Goal: Transaction & Acquisition: Book appointment/travel/reservation

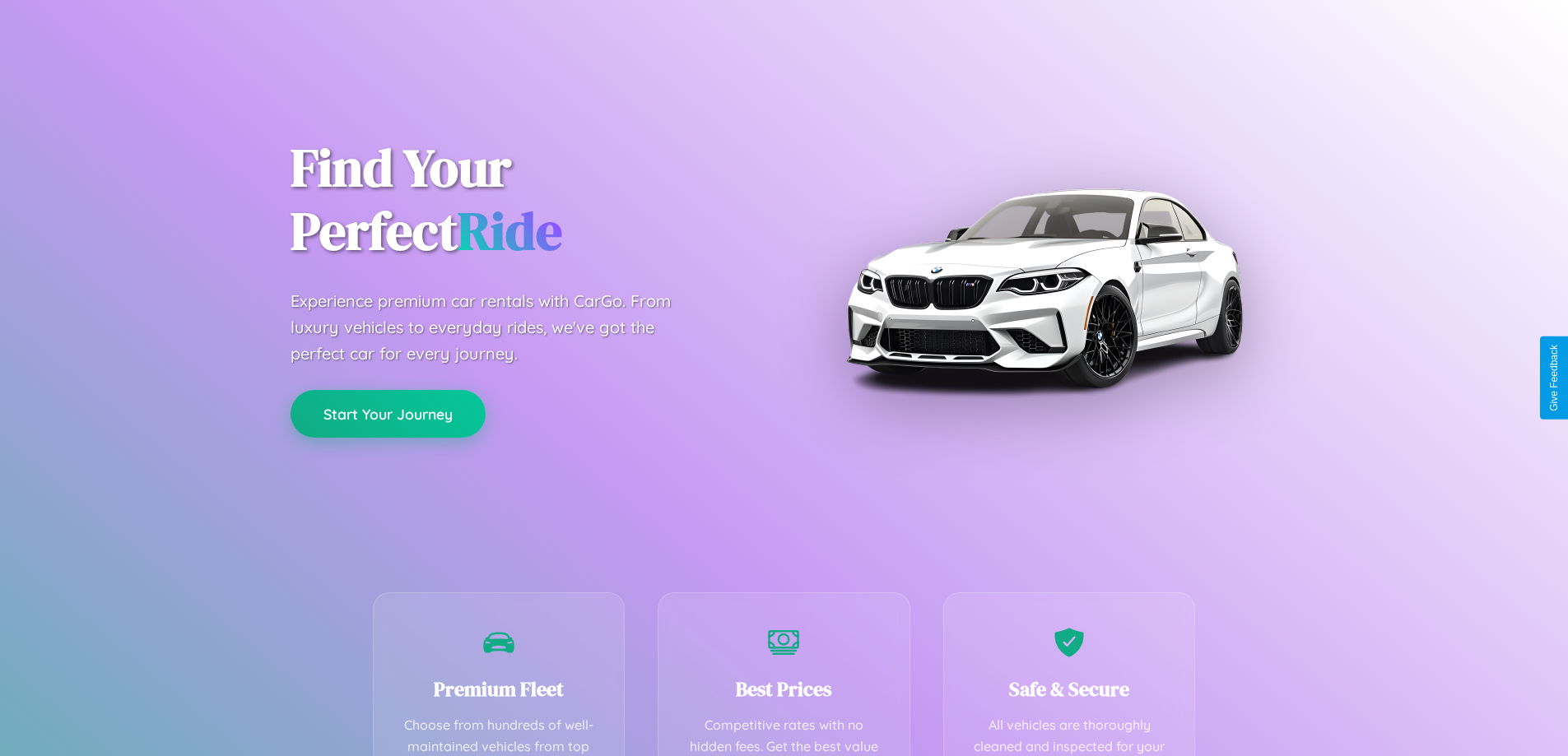
click at [388, 414] on button "Start Your Journey" at bounding box center [388, 414] width 195 height 48
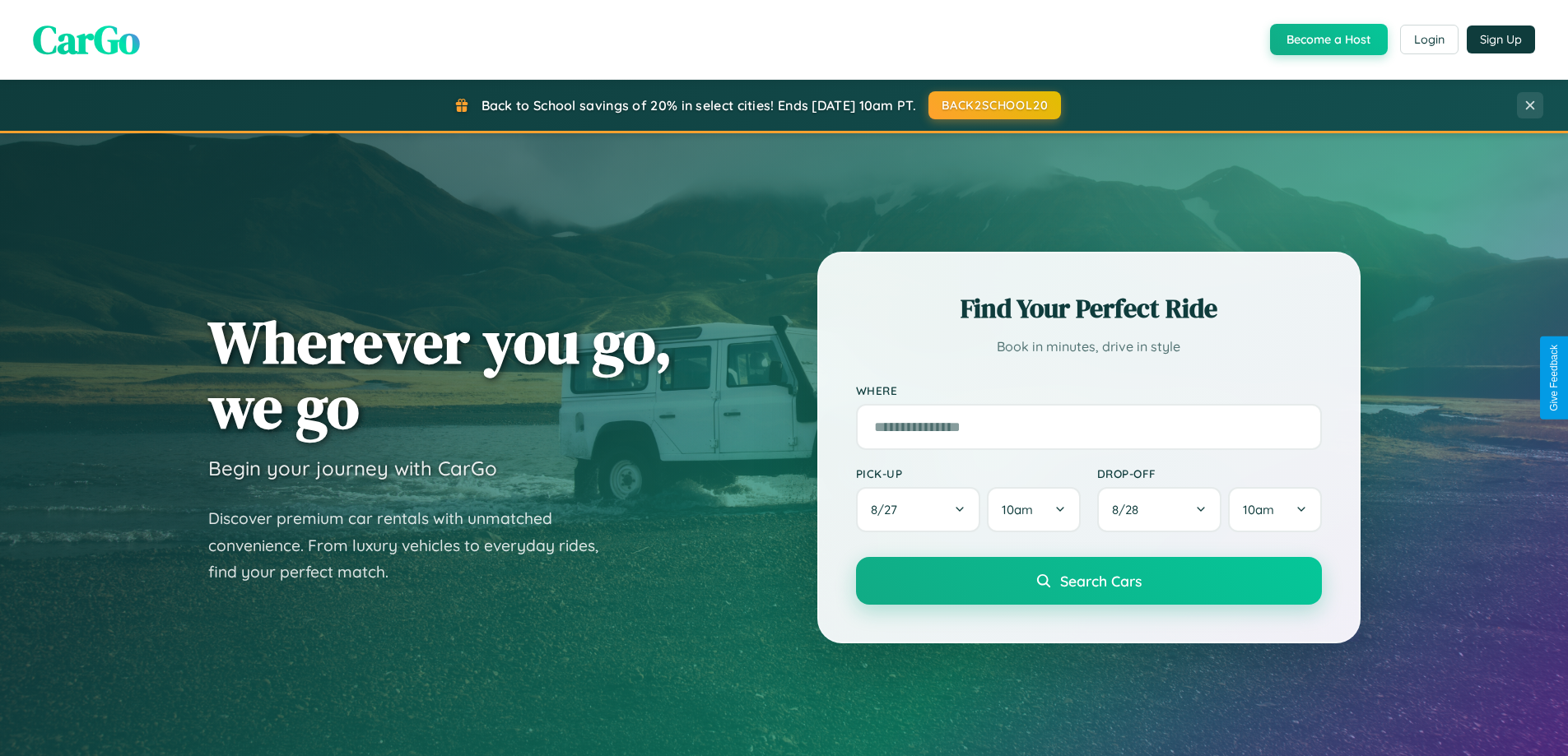
scroll to position [1132, 0]
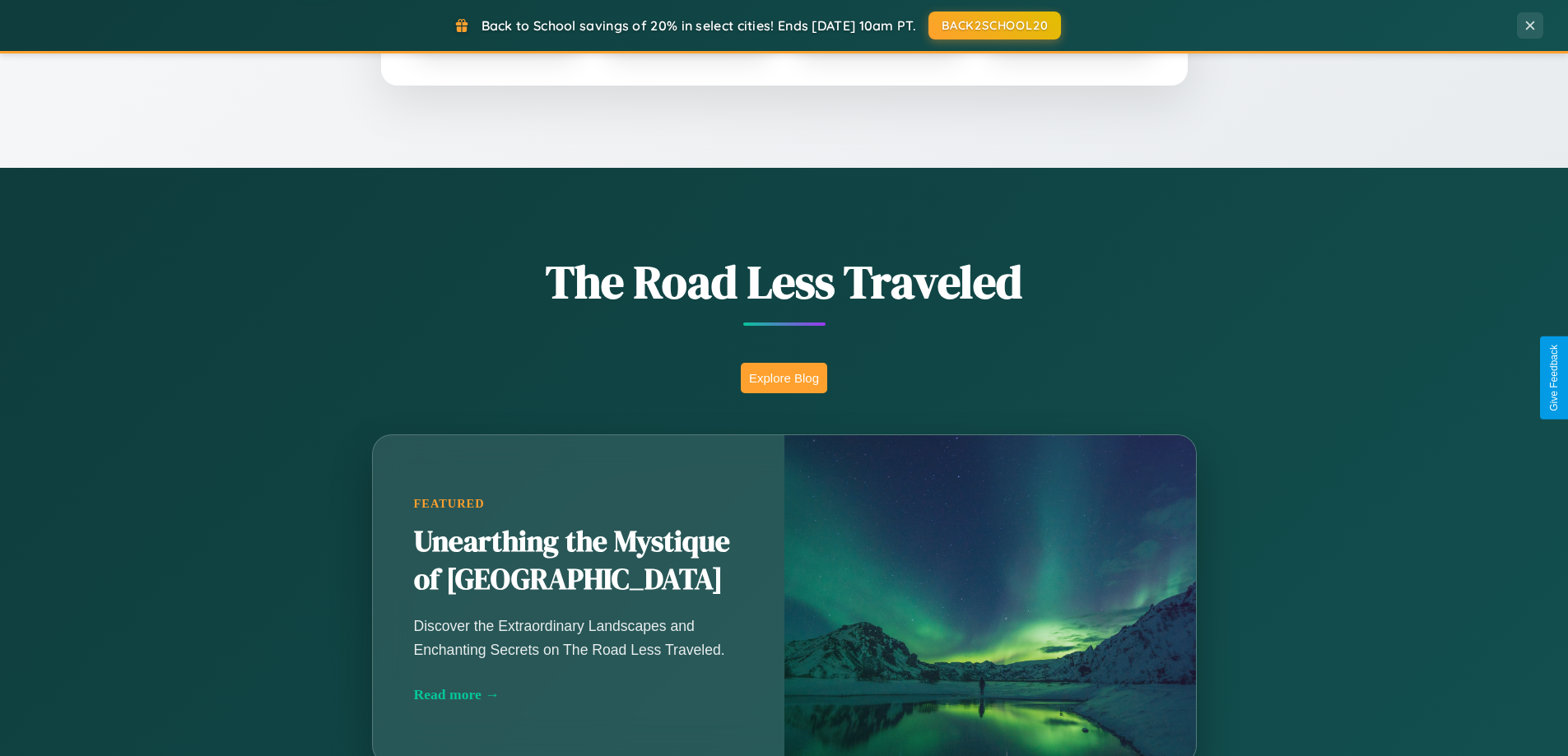
click at [784, 378] on button "Explore Blog" at bounding box center [784, 378] width 87 height 31
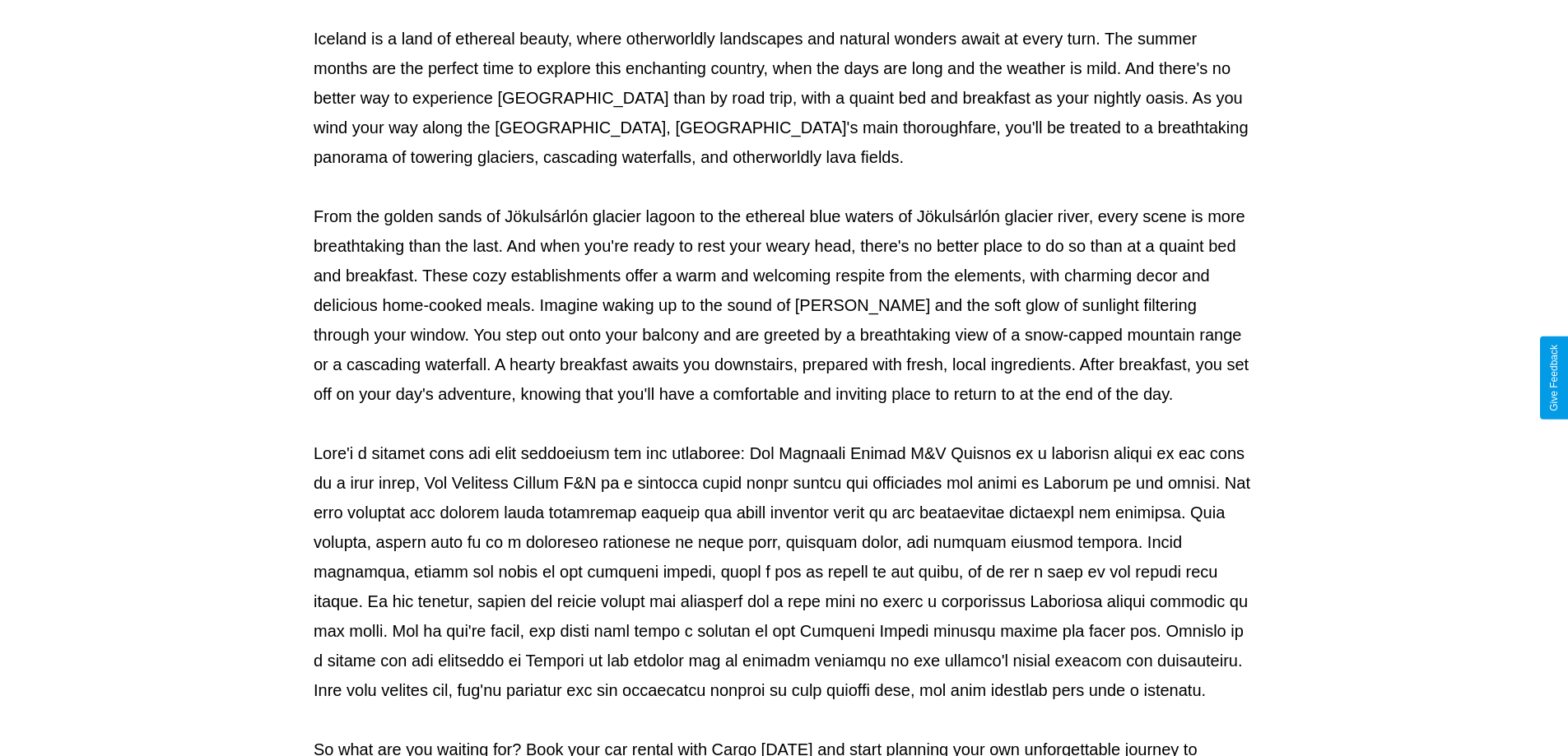
scroll to position [532, 0]
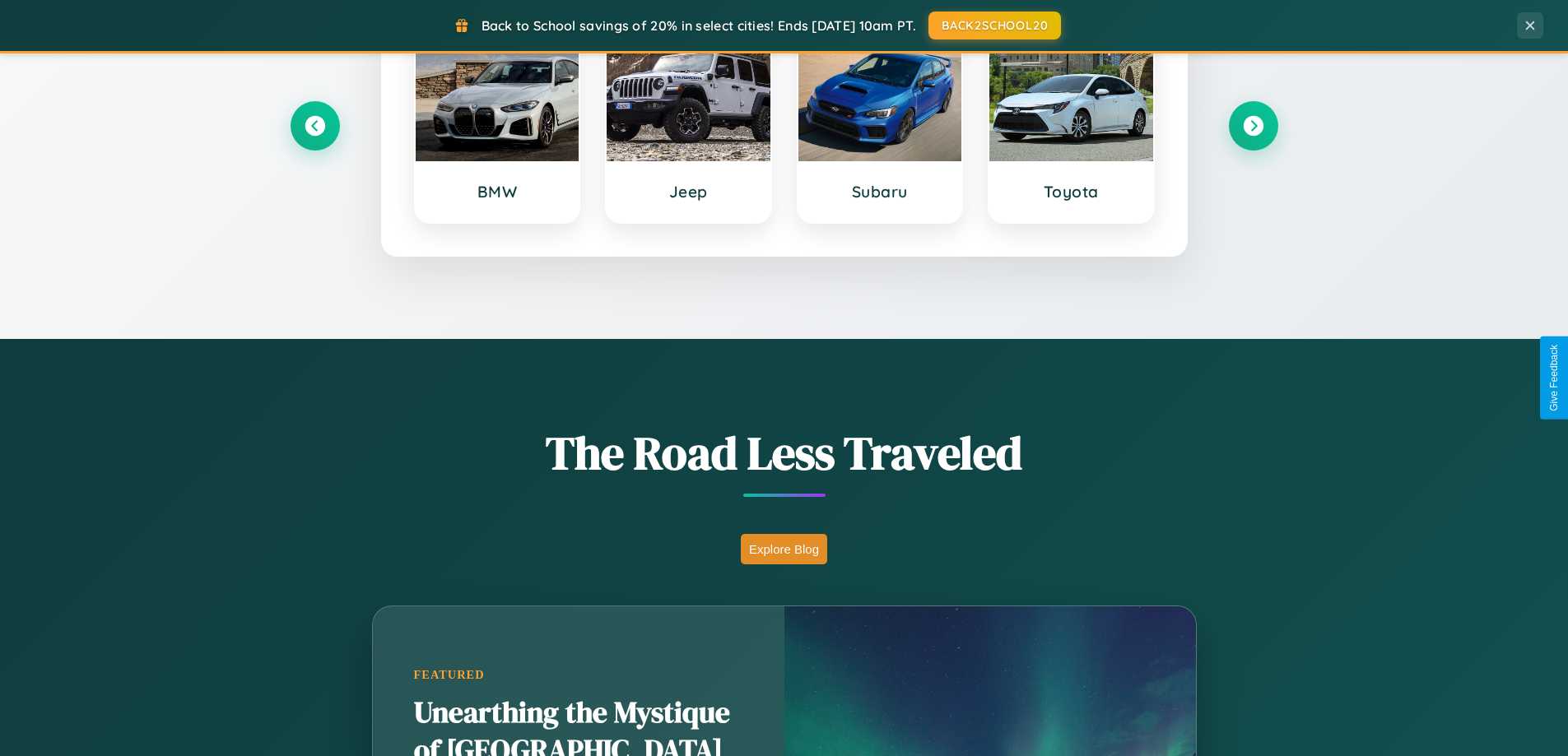
scroll to position [48, 0]
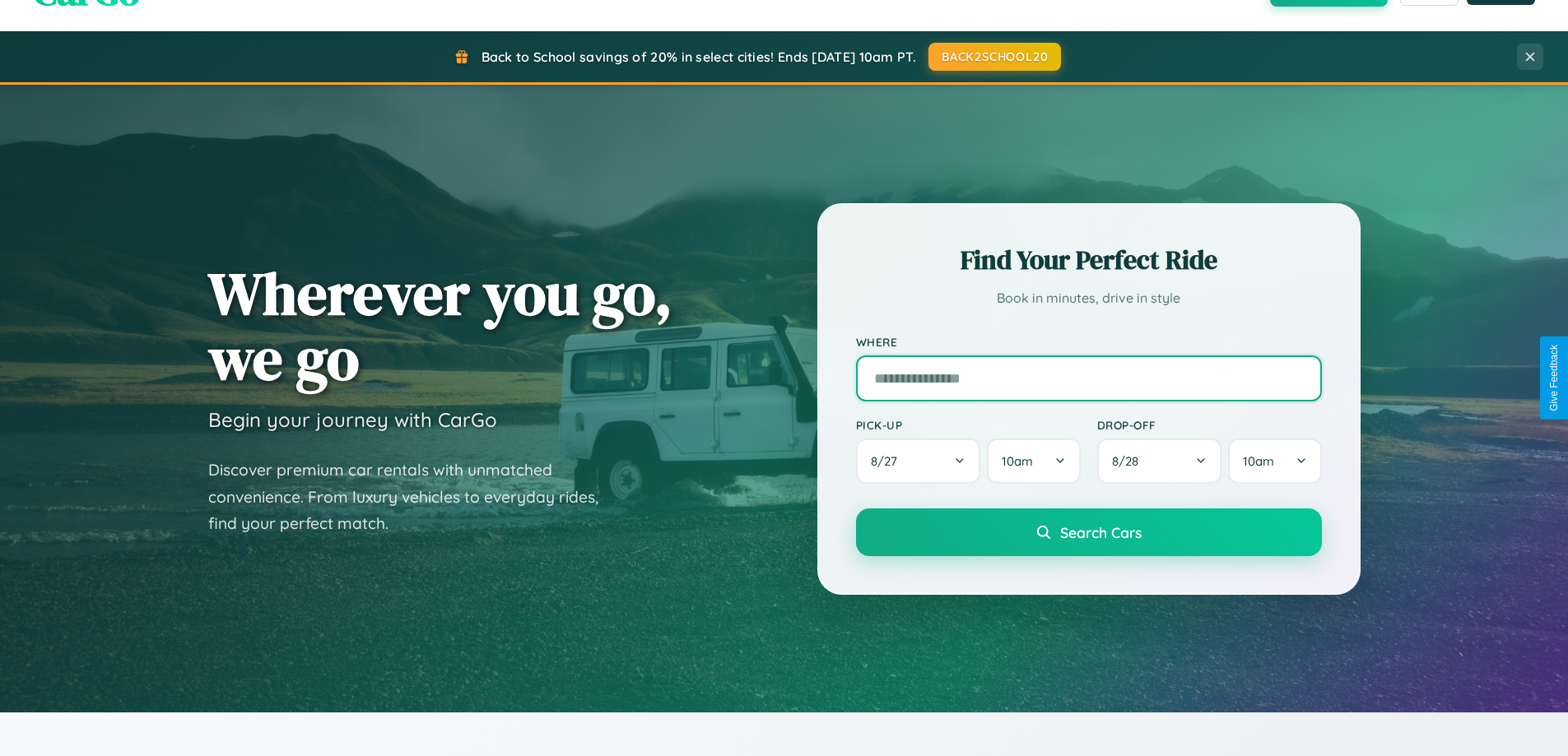
click at [1088, 378] on input "text" at bounding box center [1089, 378] width 466 height 46
type input "**********"
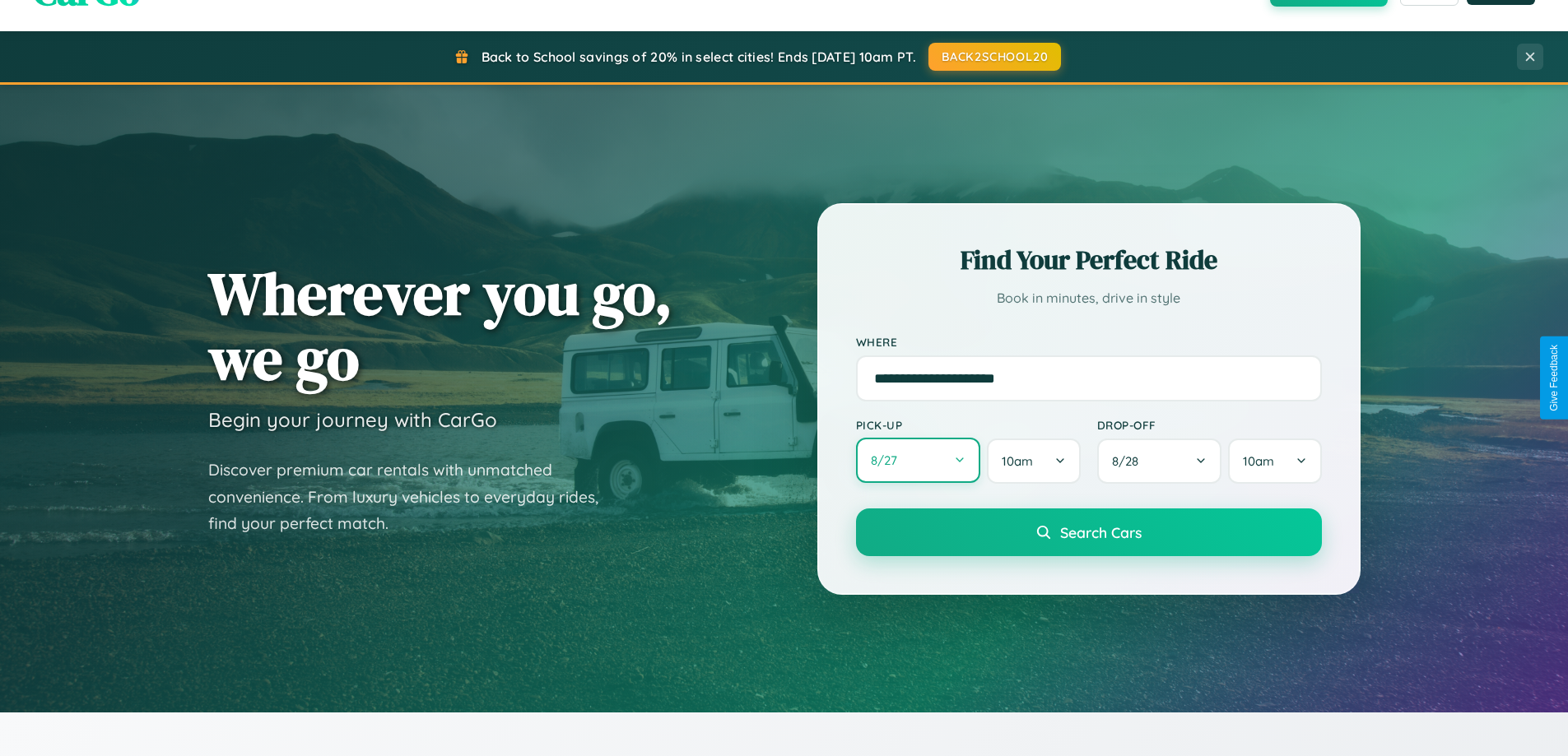
click at [918, 462] on button "8 / 27" at bounding box center [918, 460] width 125 height 45
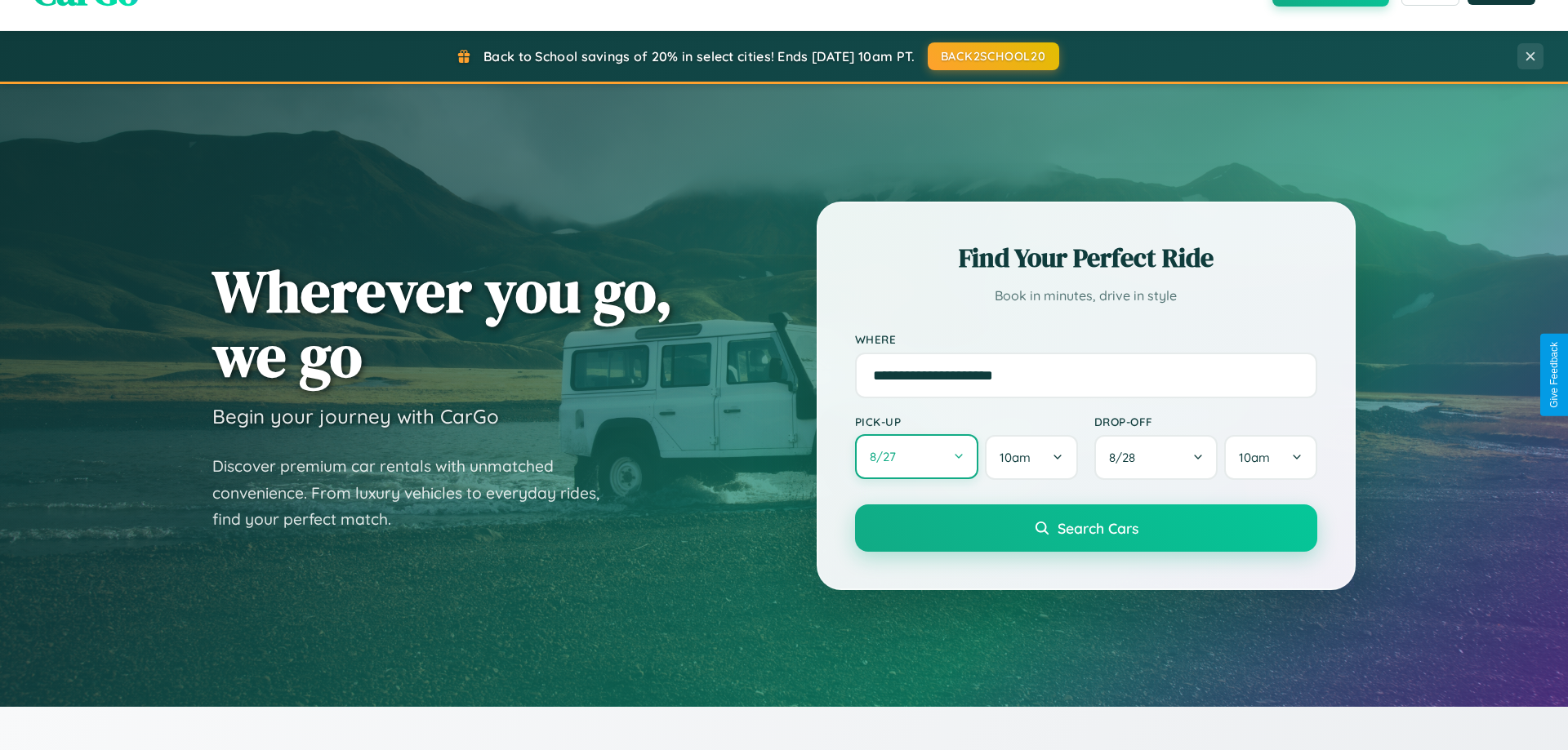
select select "*"
select select "****"
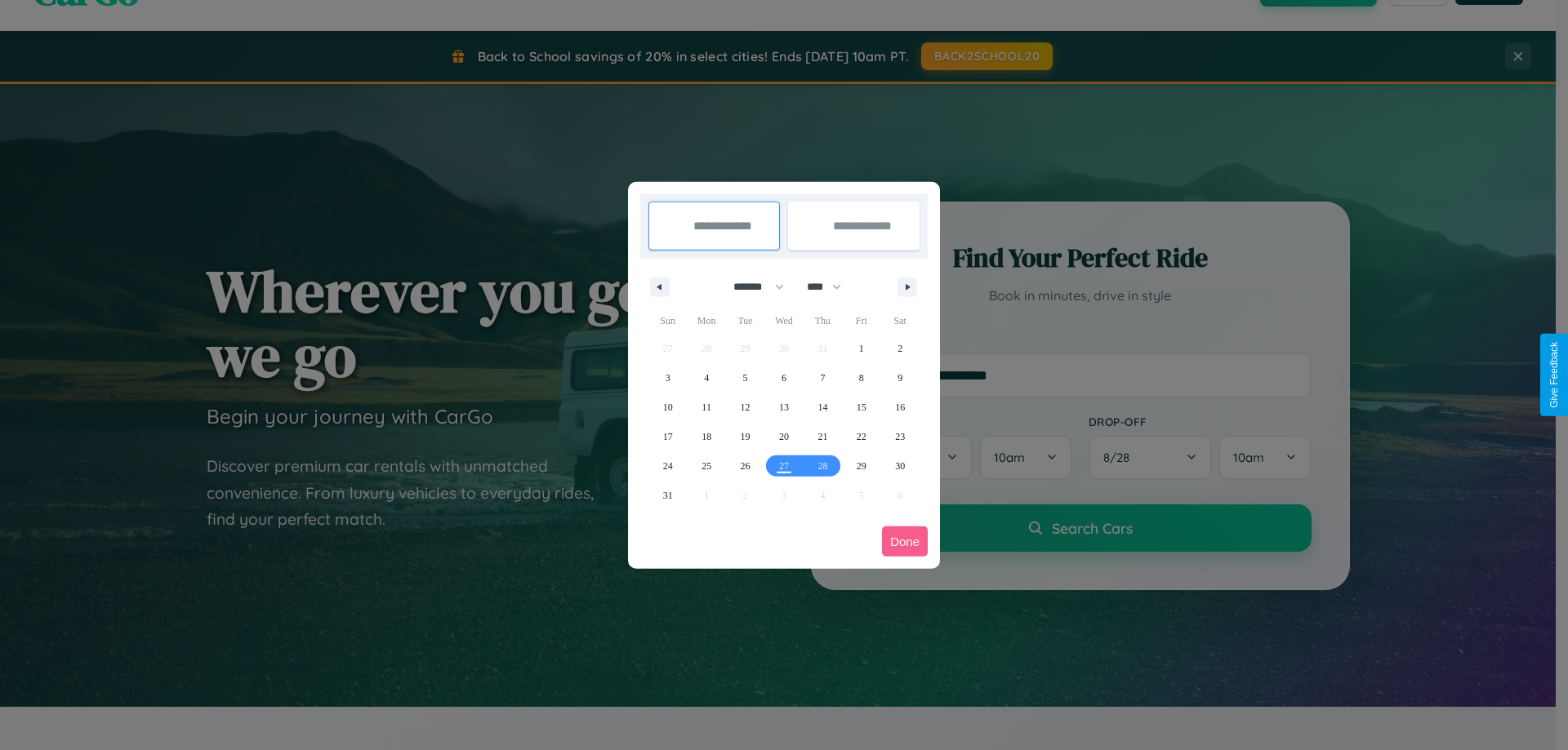
drag, startPoint x: 751, startPoint y: 287, endPoint x: 784, endPoint y: 327, distance: 51.9
click at [751, 287] on select "******* ******** ***** ***** *** **** **** ****** ********* ******* ******** **…" at bounding box center [755, 287] width 69 height 27
select select "*"
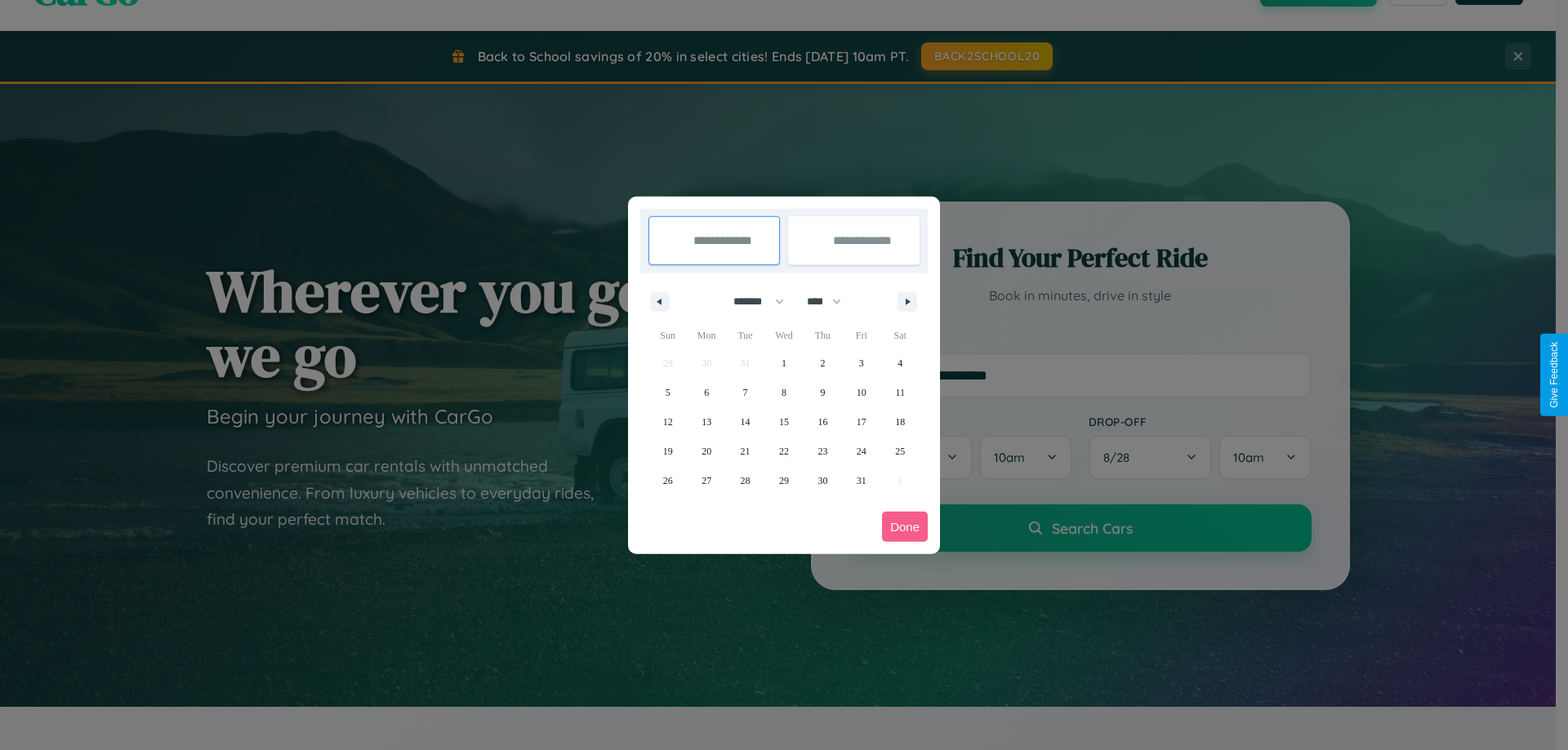
drag, startPoint x: 831, startPoint y: 301, endPoint x: 784, endPoint y: 327, distance: 53.7
click at [831, 301] on select "**** **** **** **** **** **** **** **** **** **** **** **** **** **** **** ****…" at bounding box center [823, 302] width 49 height 27
select select "****"
click at [744, 451] on span "20" at bounding box center [746, 451] width 10 height 30
type input "**********"
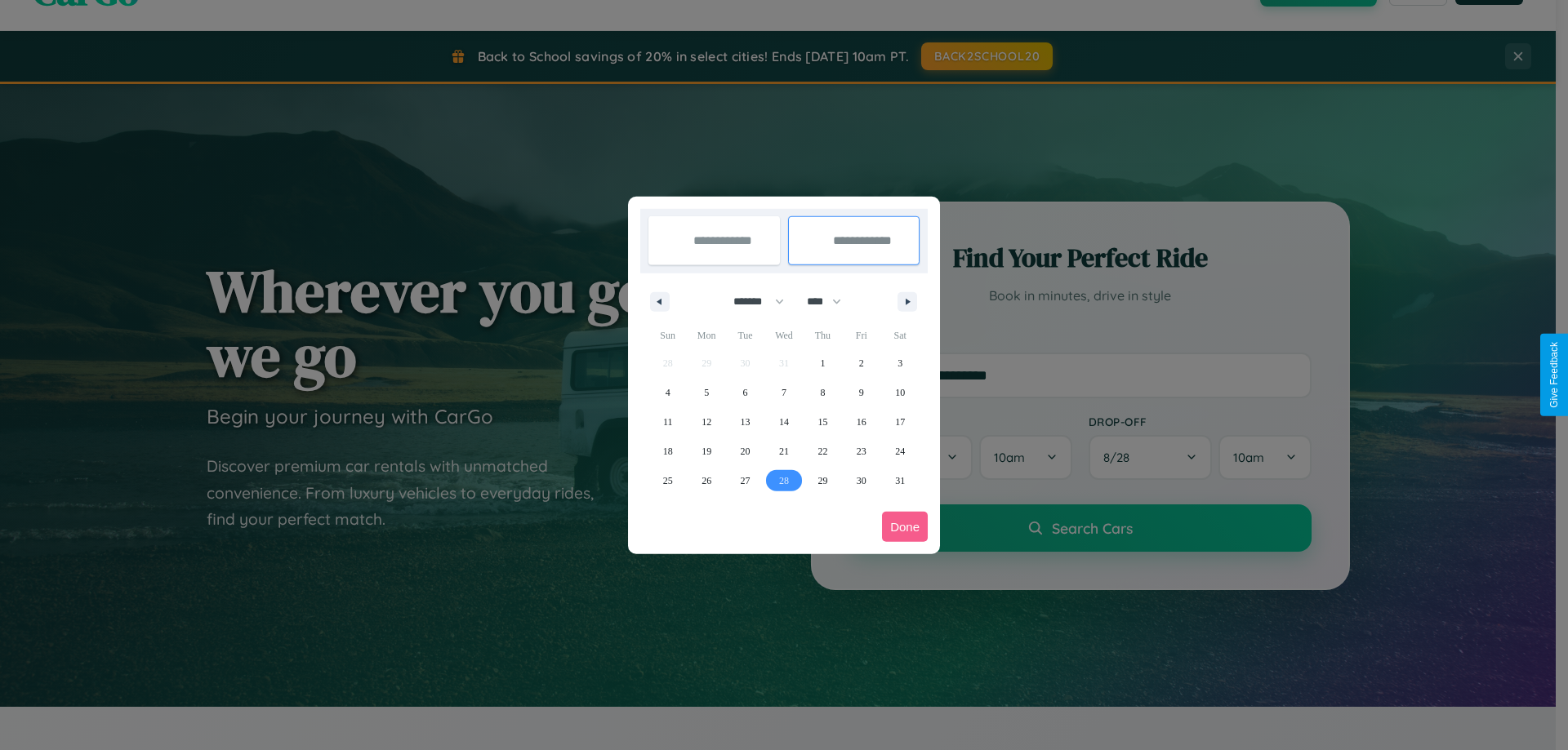
click at [783, 480] on span "28" at bounding box center [784, 480] width 10 height 30
type input "**********"
click at [905, 526] on button "Done" at bounding box center [905, 527] width 46 height 30
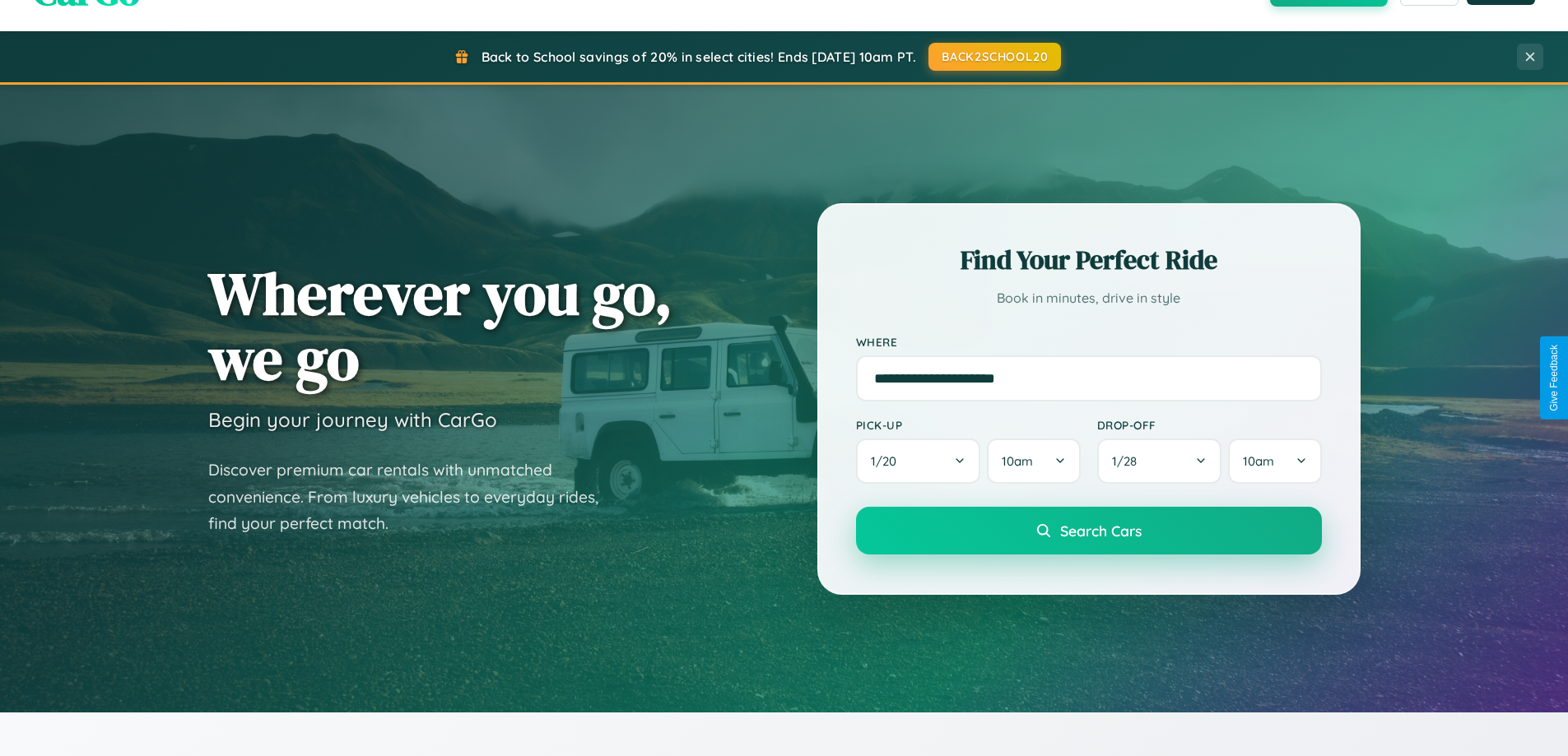
click at [1088, 531] on span "Search Cars" at bounding box center [1101, 530] width 82 height 18
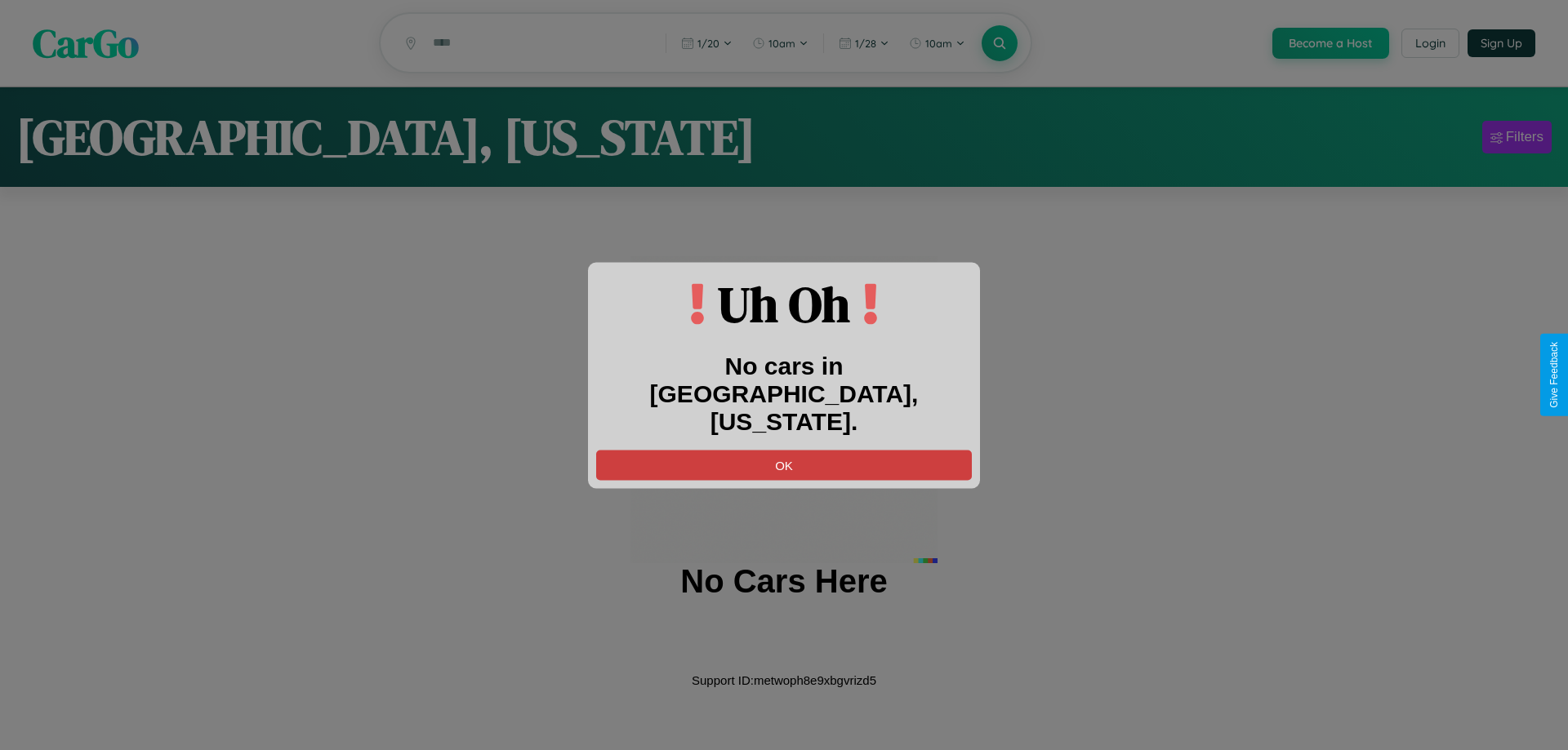
click at [784, 450] on button "OK" at bounding box center [783, 465] width 376 height 30
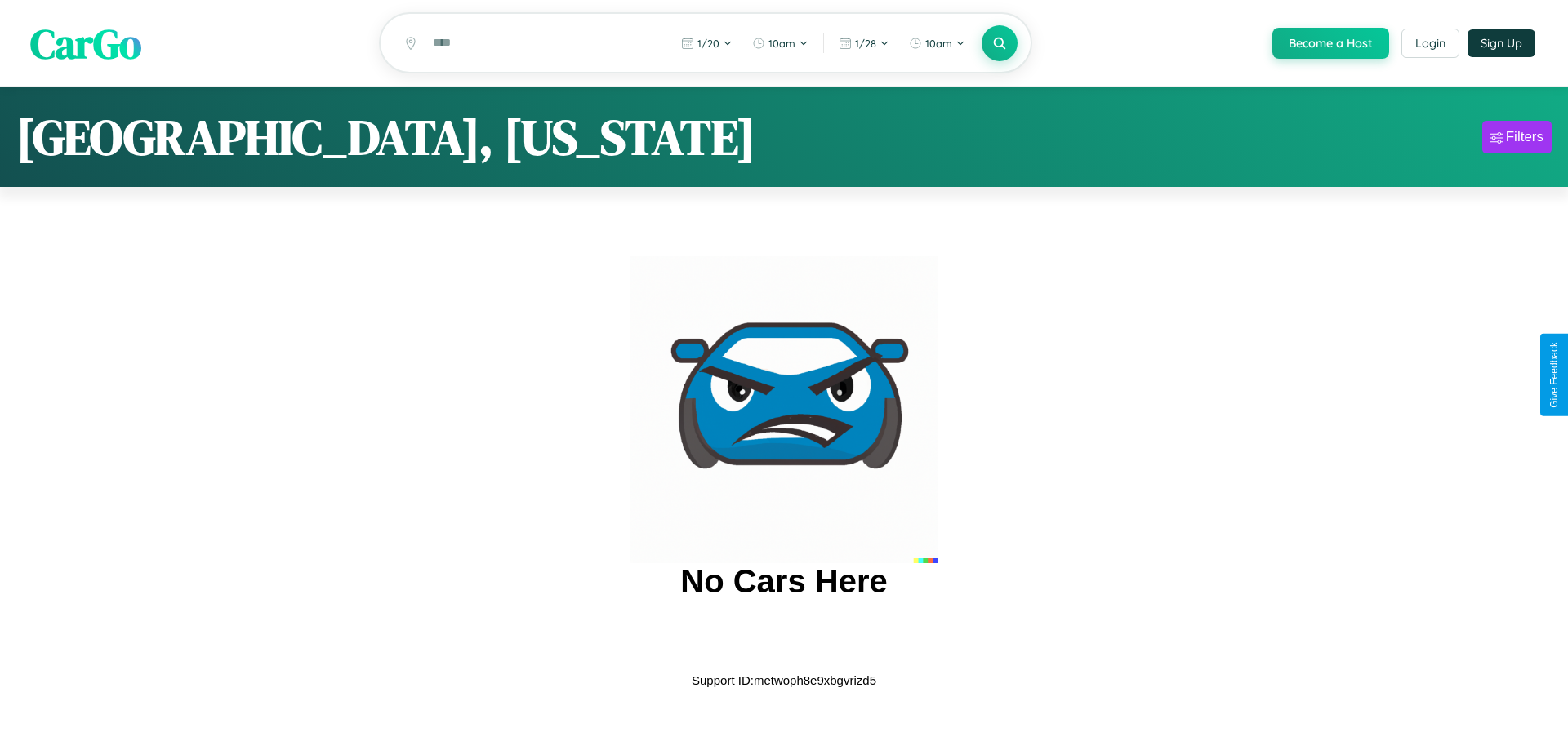
click at [86, 44] on span "CarGo" at bounding box center [86, 42] width 111 height 57
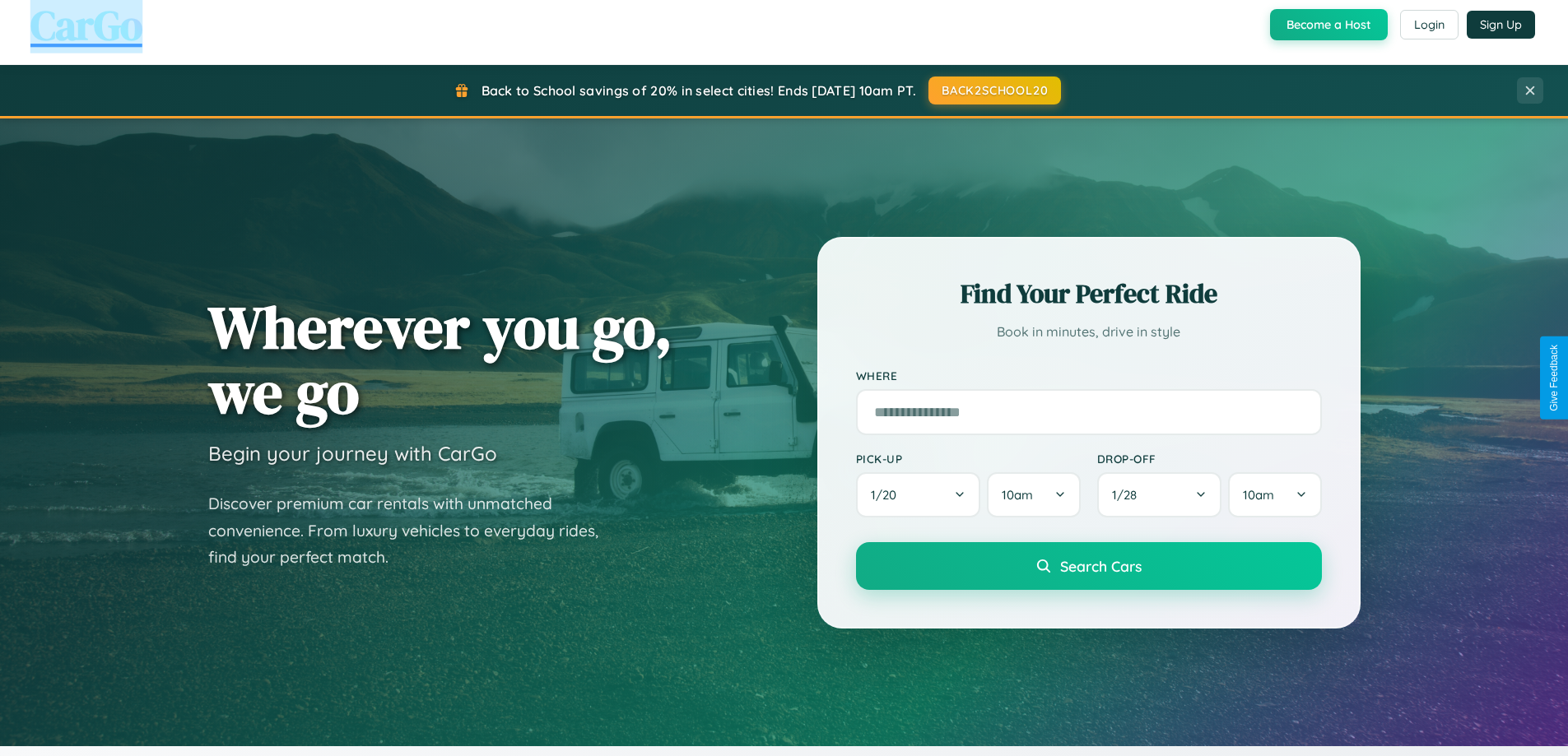
scroll to position [709, 0]
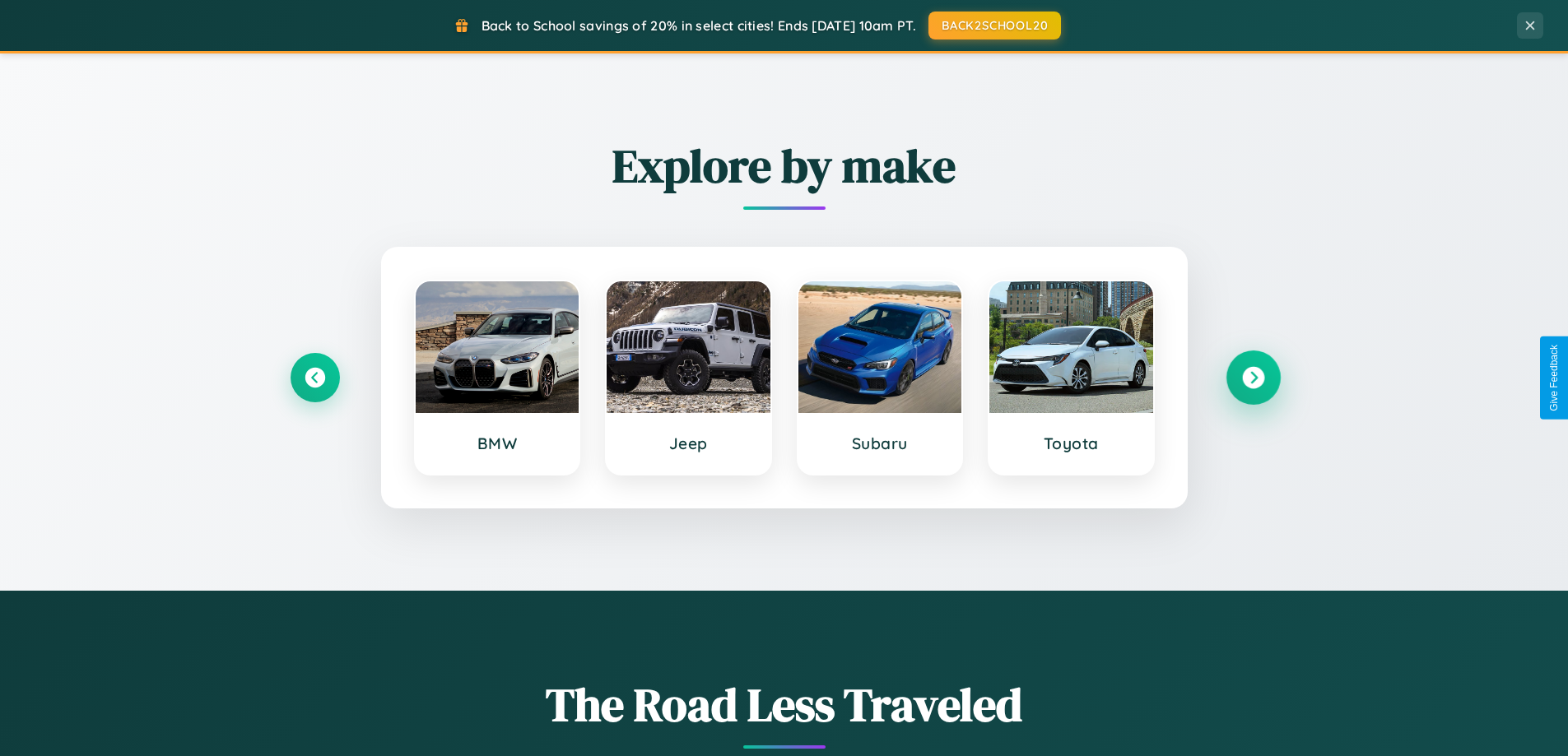
click at [1253, 378] on icon at bounding box center [1253, 378] width 22 height 22
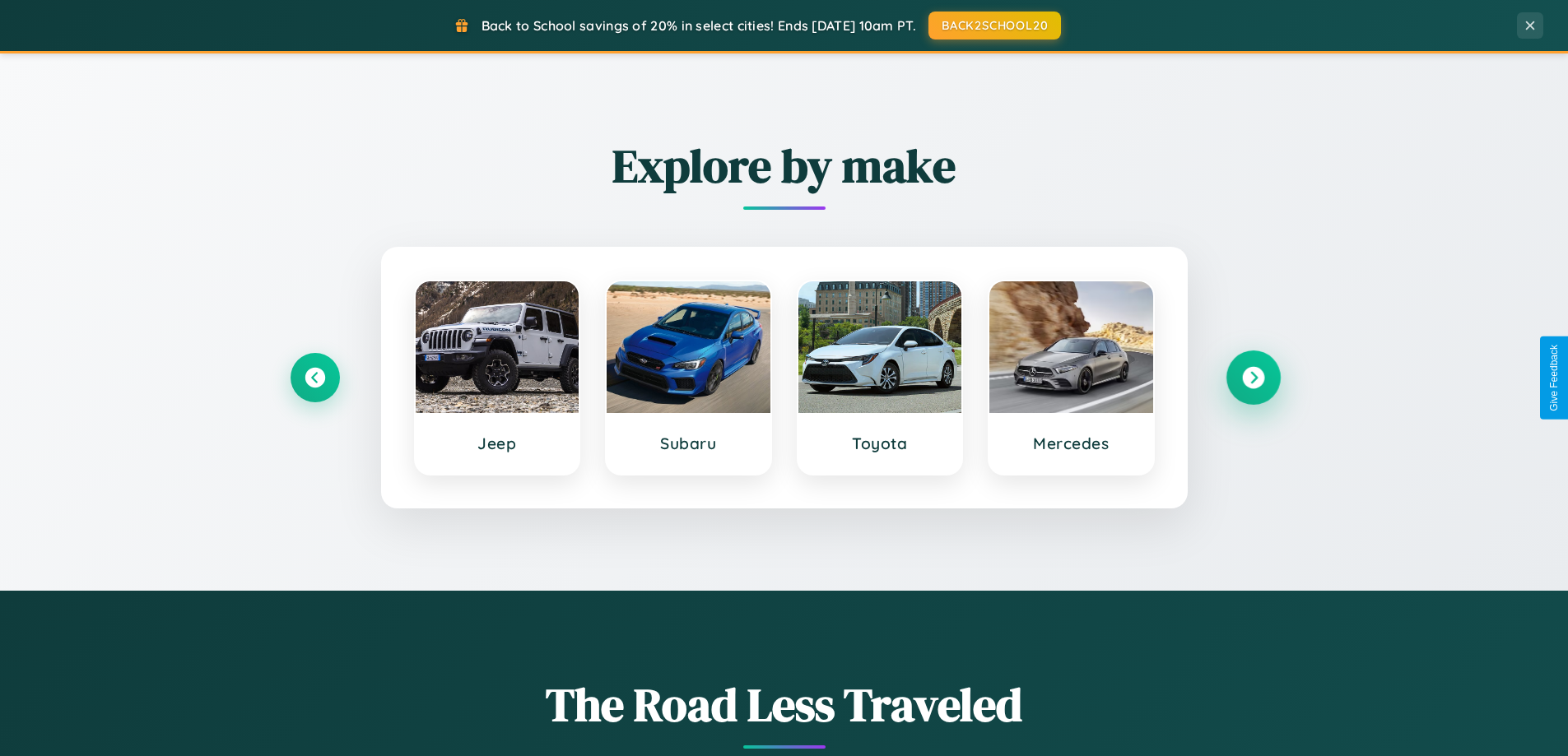
click at [1253, 378] on icon at bounding box center [1253, 378] width 22 height 22
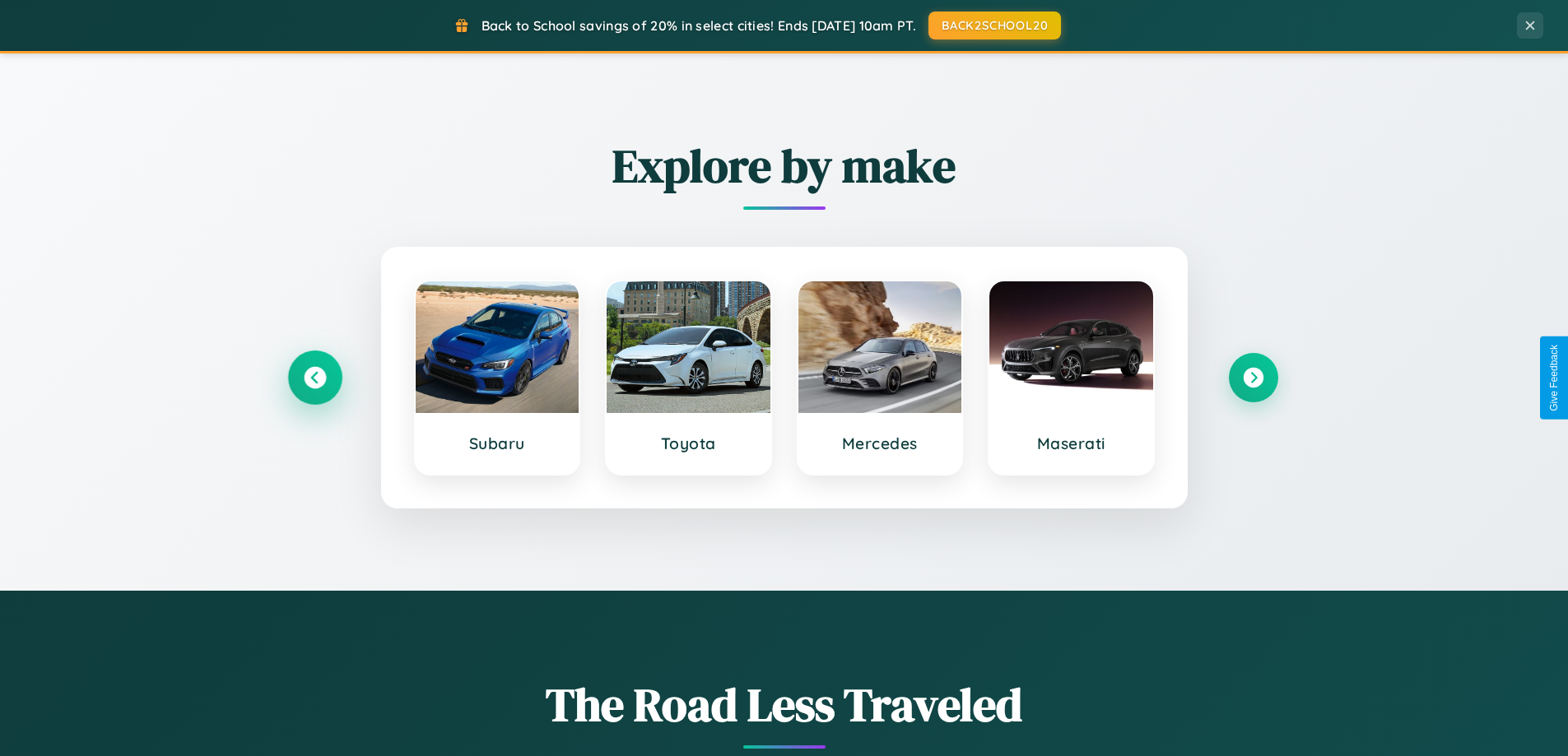
click at [315, 378] on icon at bounding box center [315, 378] width 22 height 22
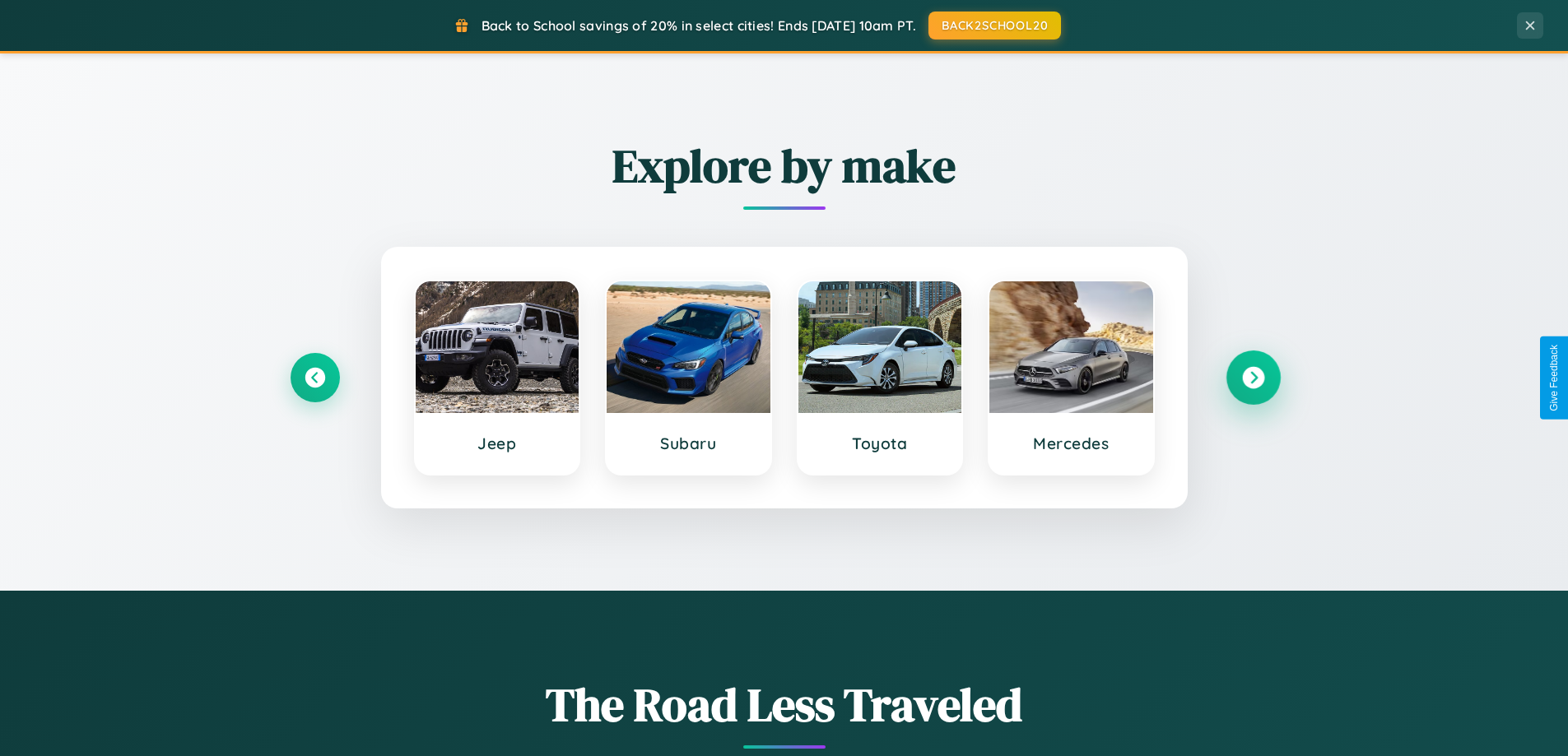
click at [1253, 378] on icon at bounding box center [1253, 378] width 22 height 22
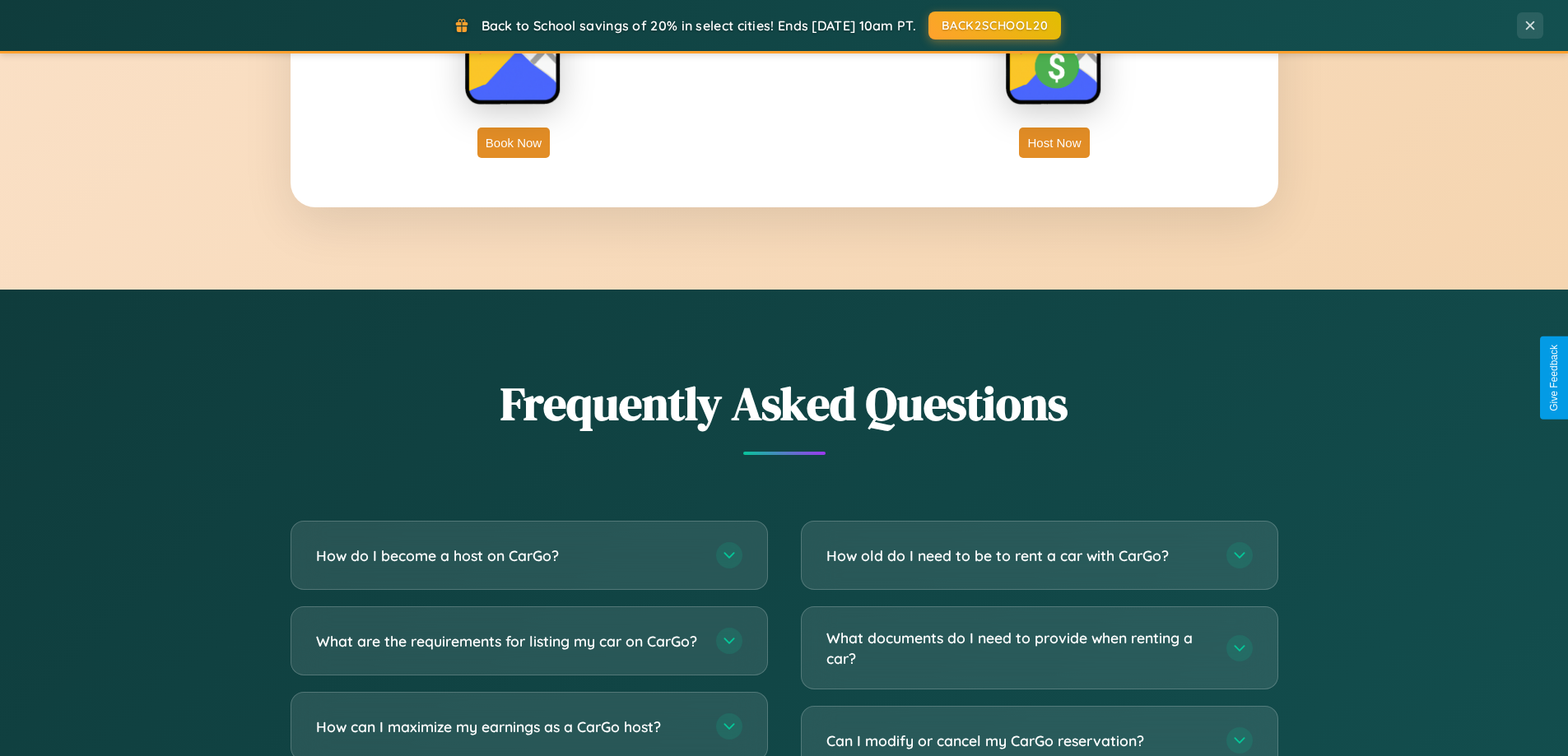
scroll to position [3166, 0]
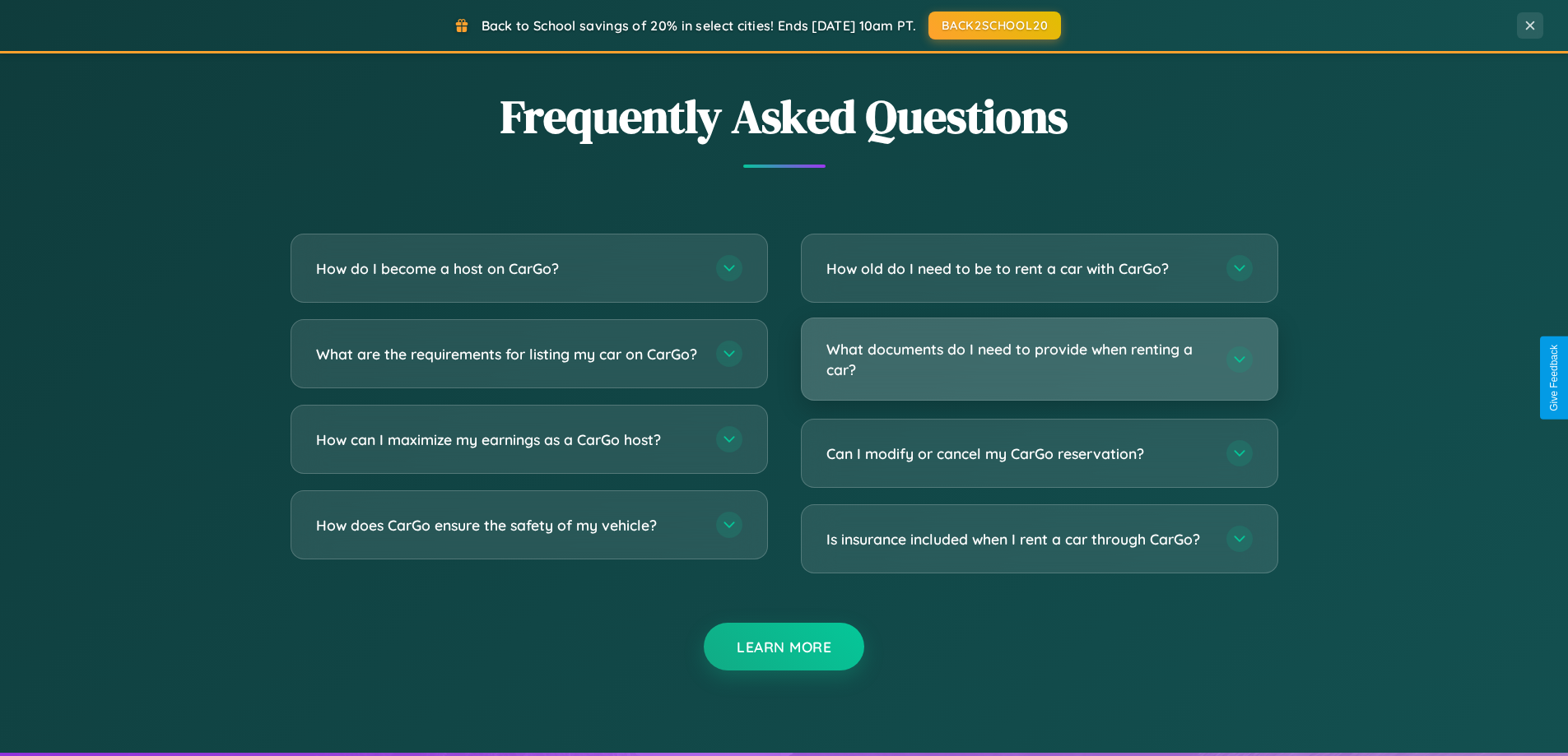
click at [1039, 359] on h3 "What documents do I need to provide when renting a car?" at bounding box center [1018, 359] width 384 height 40
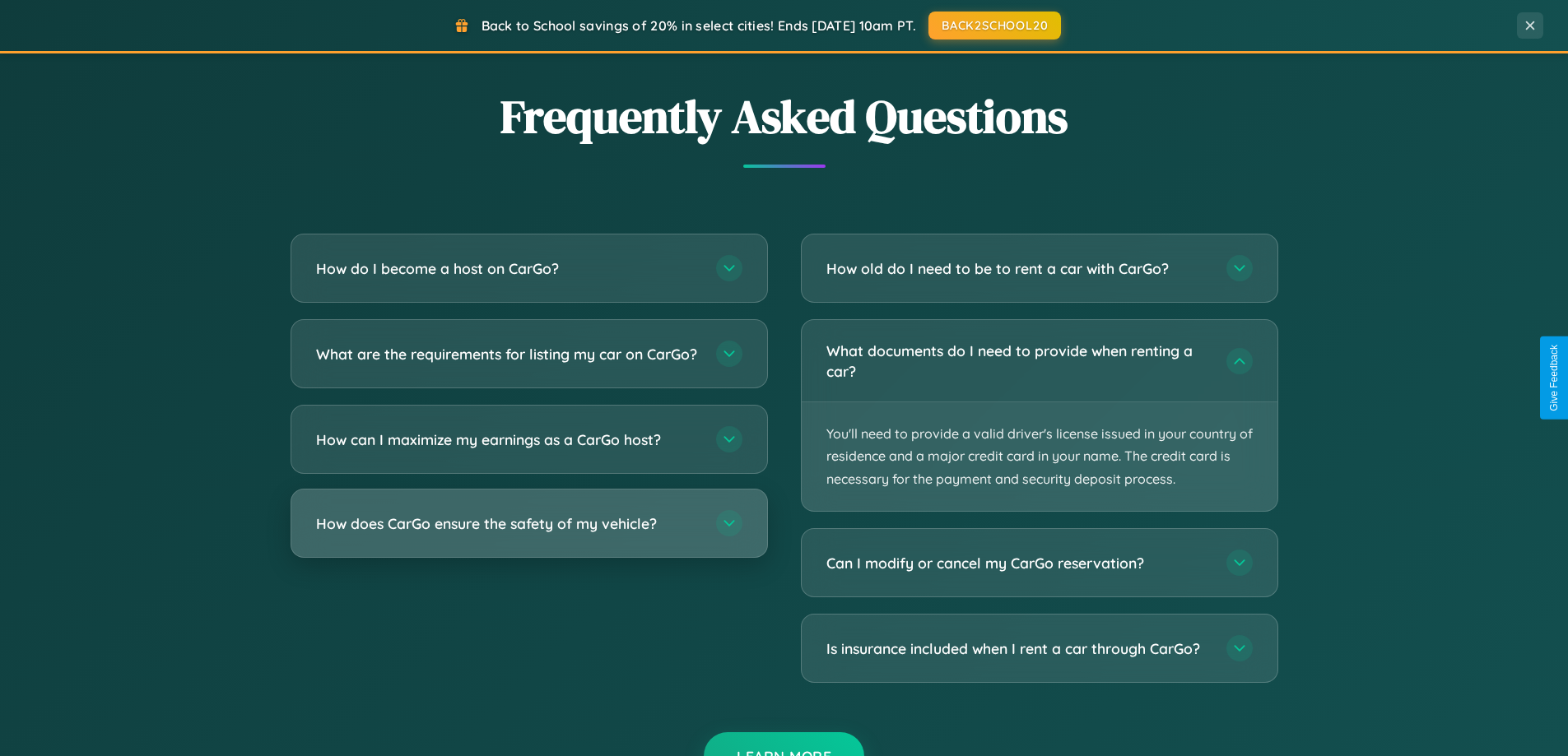
click at [528, 534] on h3 "How does CarGo ensure the safety of my vehicle?" at bounding box center [508, 524] width 384 height 20
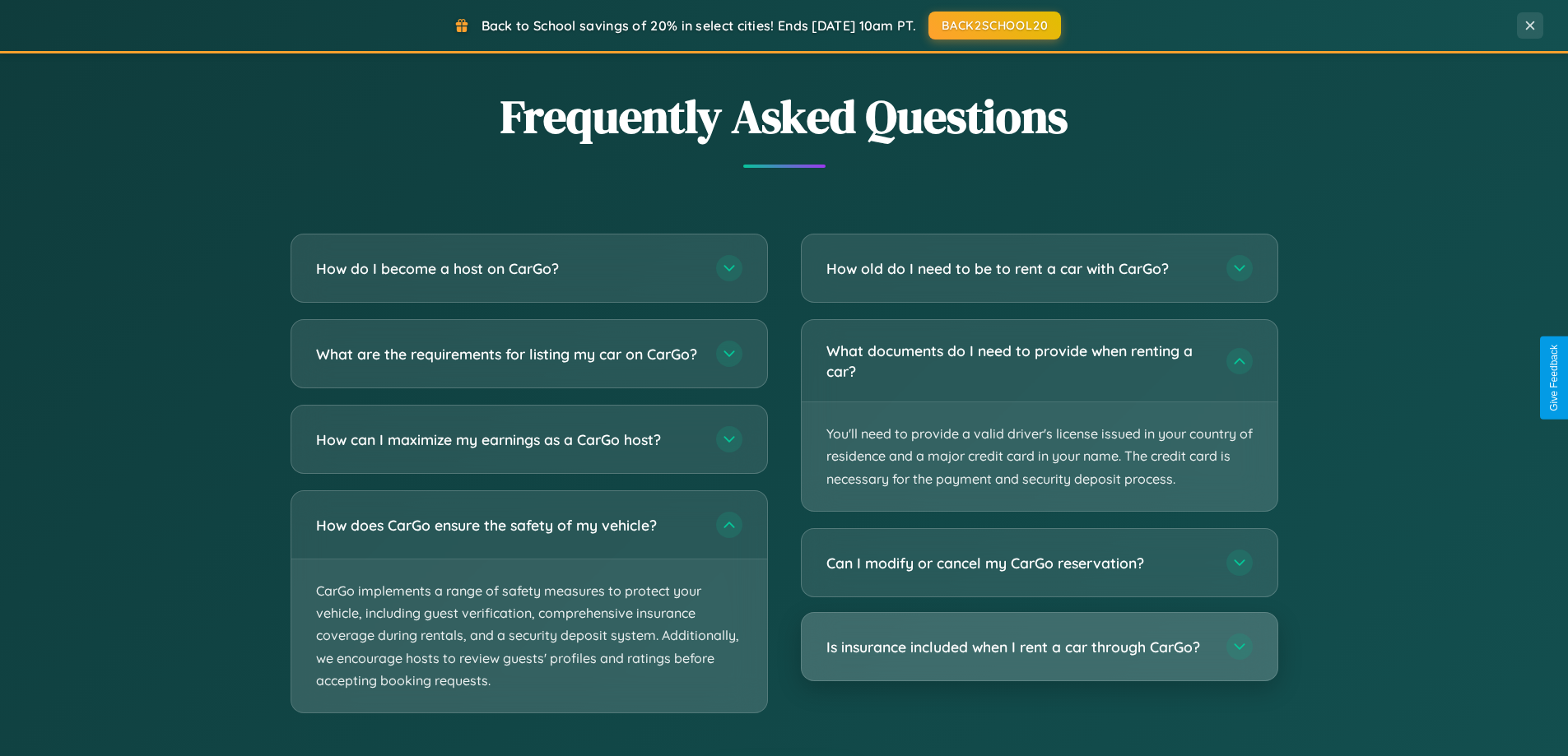
click at [1039, 647] on h3 "Is insurance included when I rent a car through CarGo?" at bounding box center [1018, 647] width 384 height 20
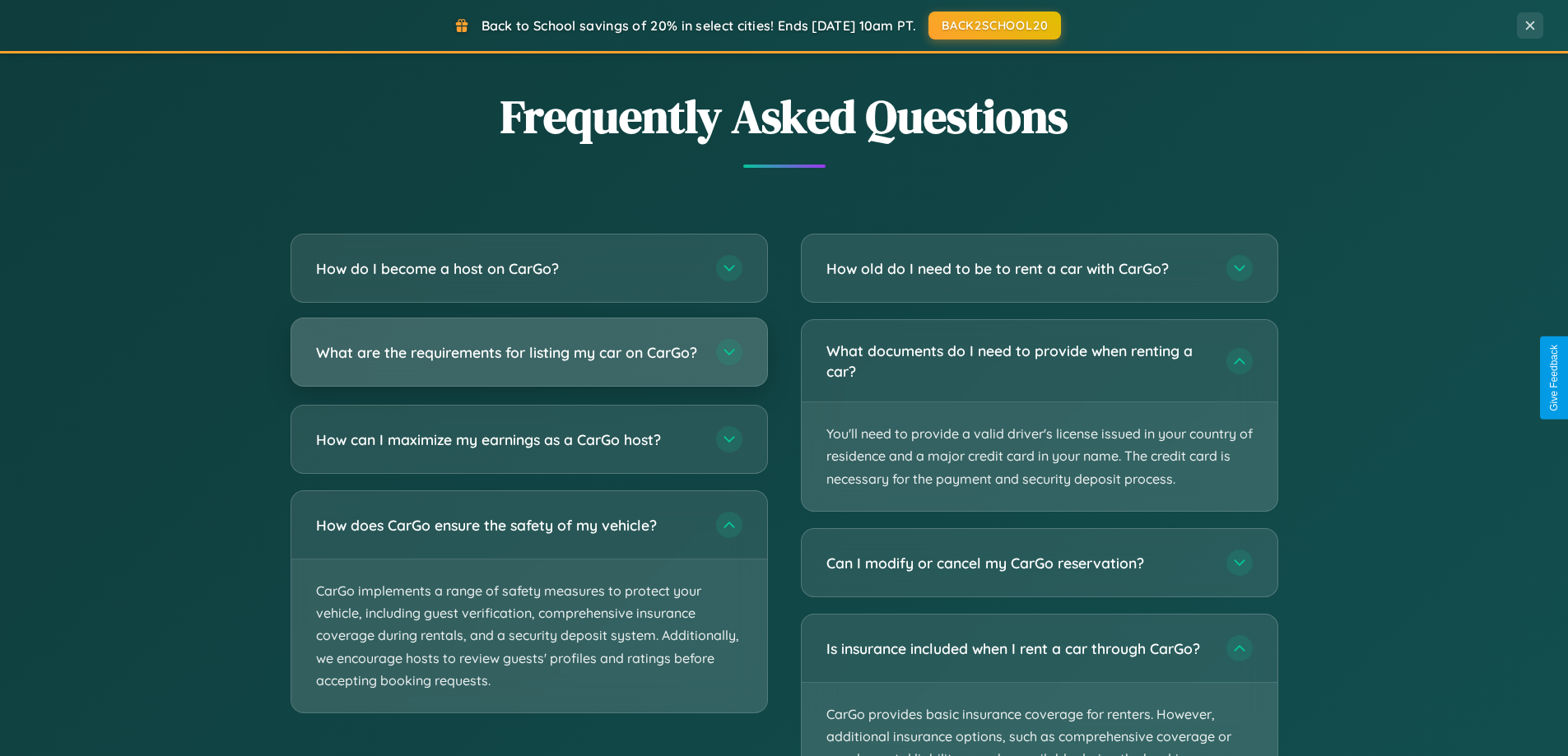
click at [528, 361] on h3 "What are the requirements for listing my car on CarGo?" at bounding box center [508, 353] width 384 height 20
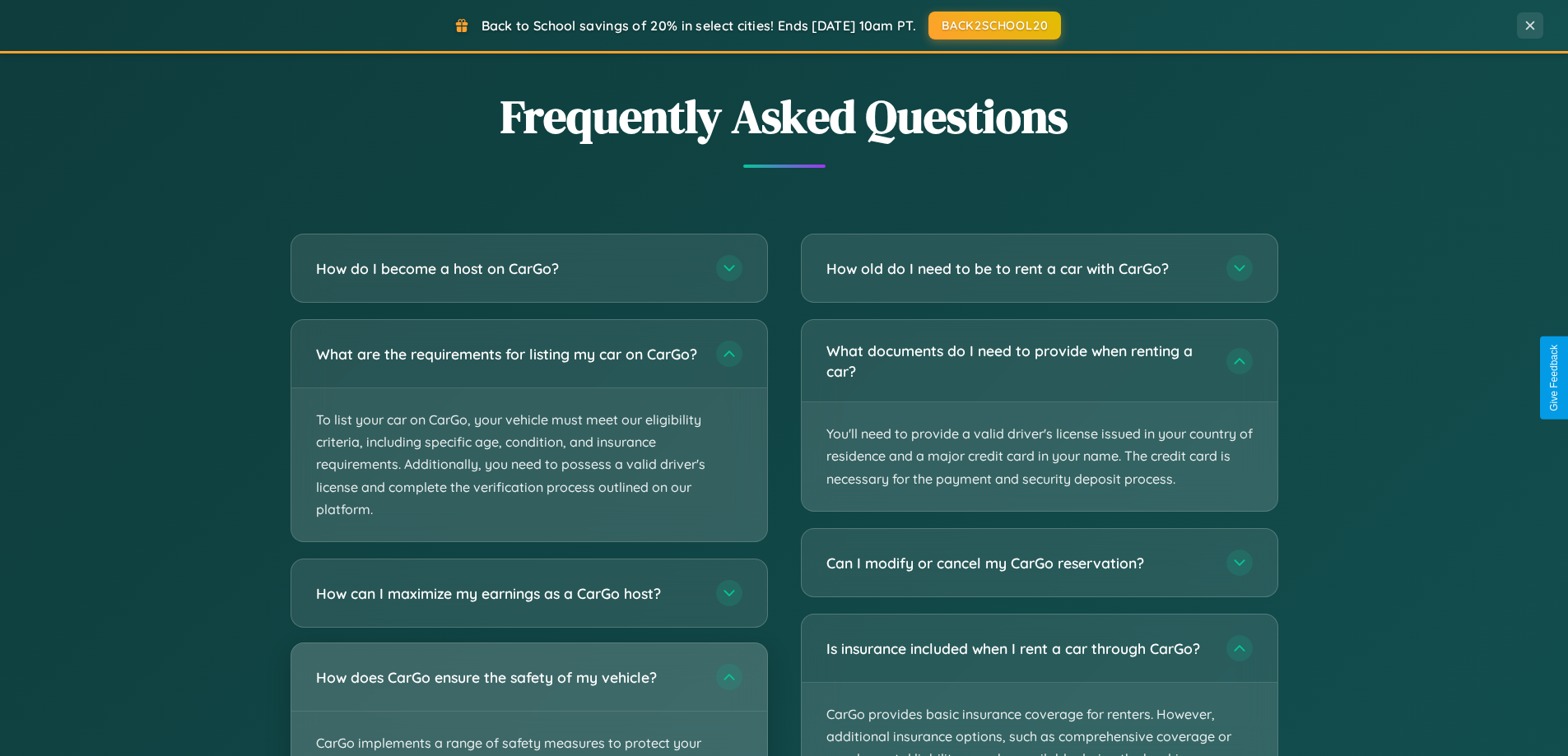
click at [528, 707] on div "How does CarGo ensure the safety of my vehicle?" at bounding box center [529, 677] width 476 height 67
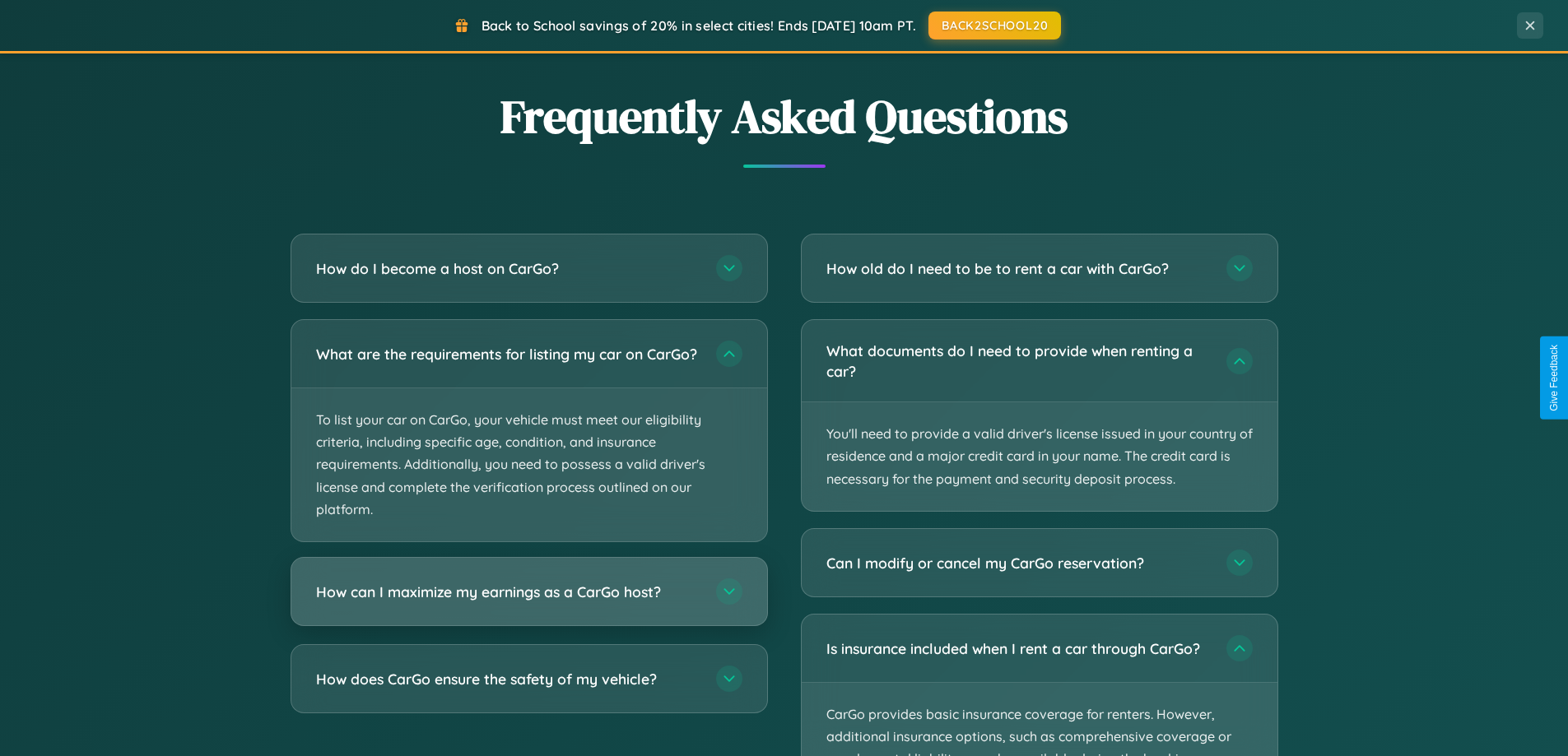
click at [528, 602] on h3 "How can I maximize my earnings as a CarGo host?" at bounding box center [508, 592] width 384 height 20
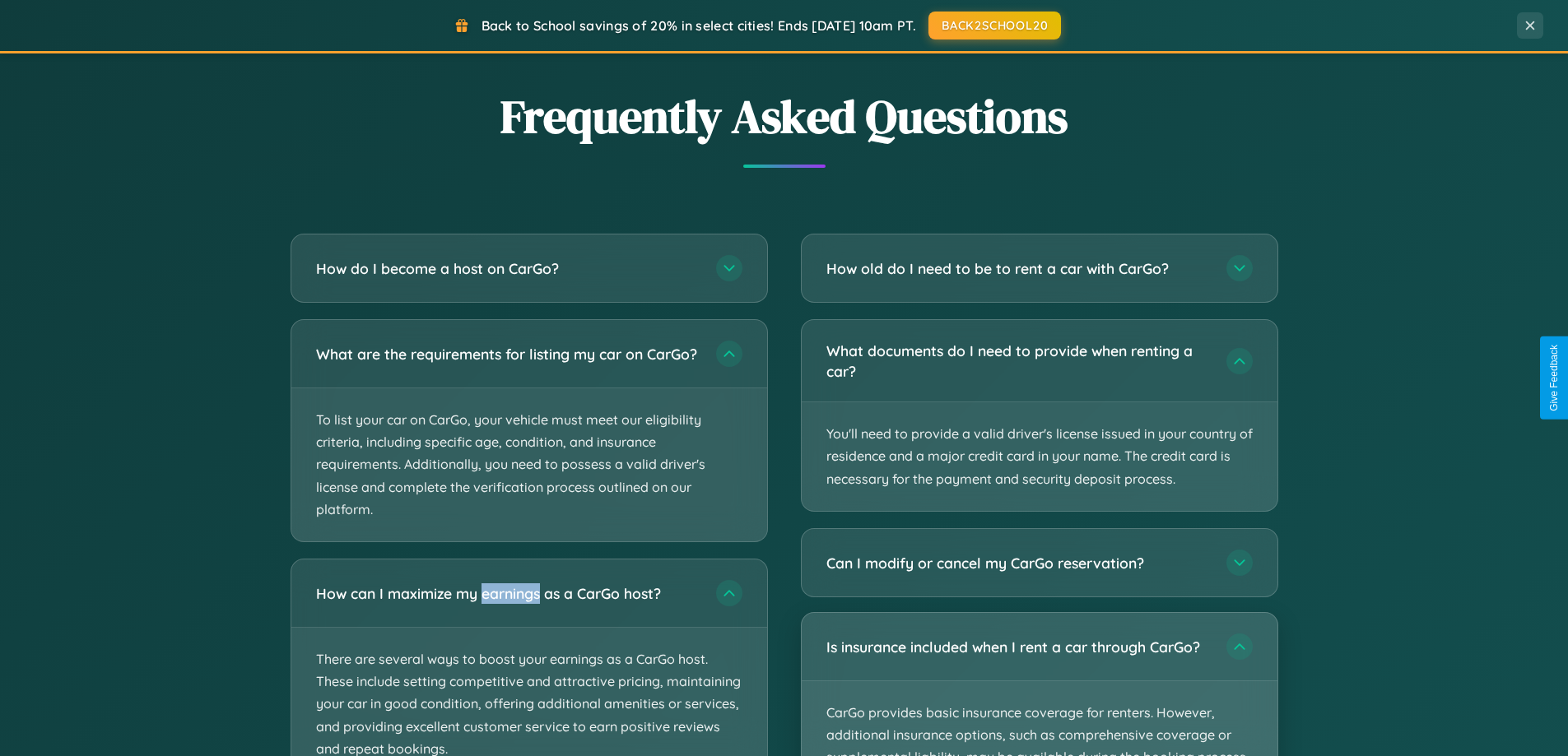
click at [1039, 685] on p "CarGo provides basic insurance coverage for renters. However, additional insura…" at bounding box center [1039, 758] width 476 height 153
